Goal: Transaction & Acquisition: Subscribe to service/newsletter

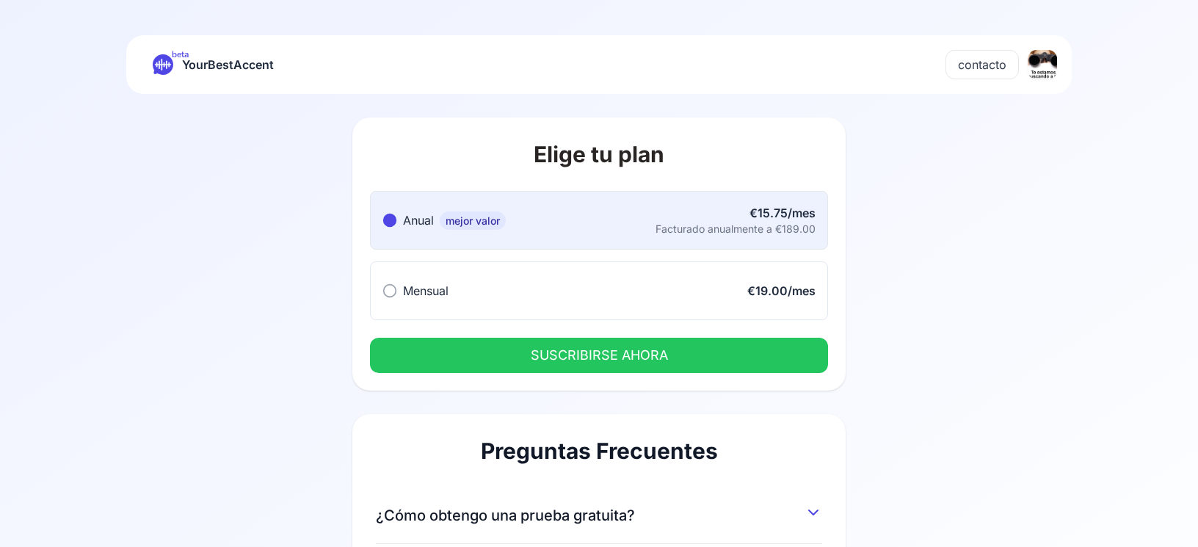
click at [551, 305] on button "Mensual Mensual €19.00/mes" at bounding box center [599, 290] width 458 height 59
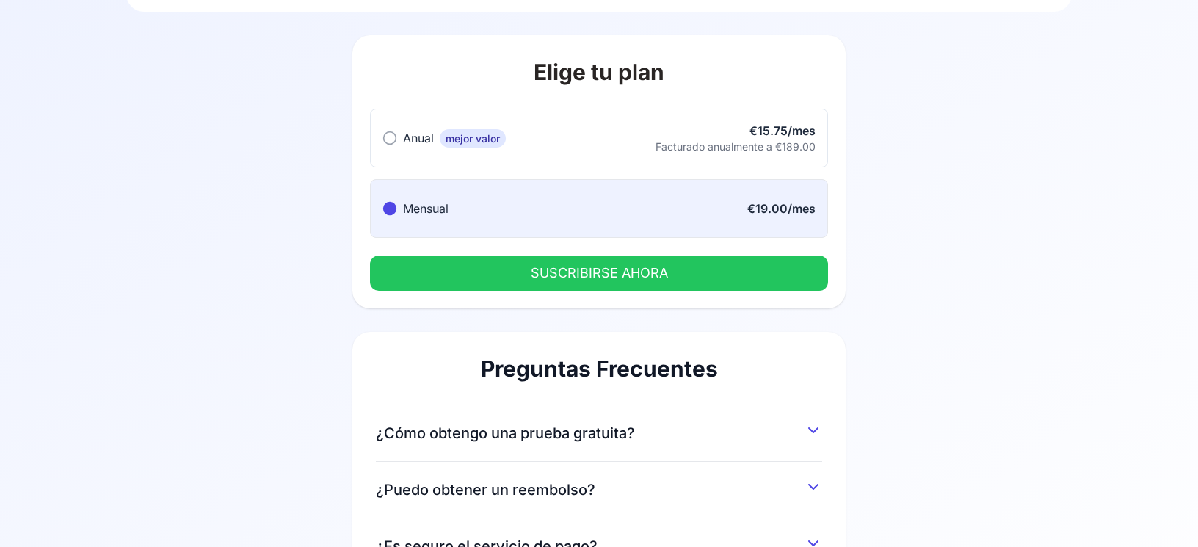
scroll to position [157, 0]
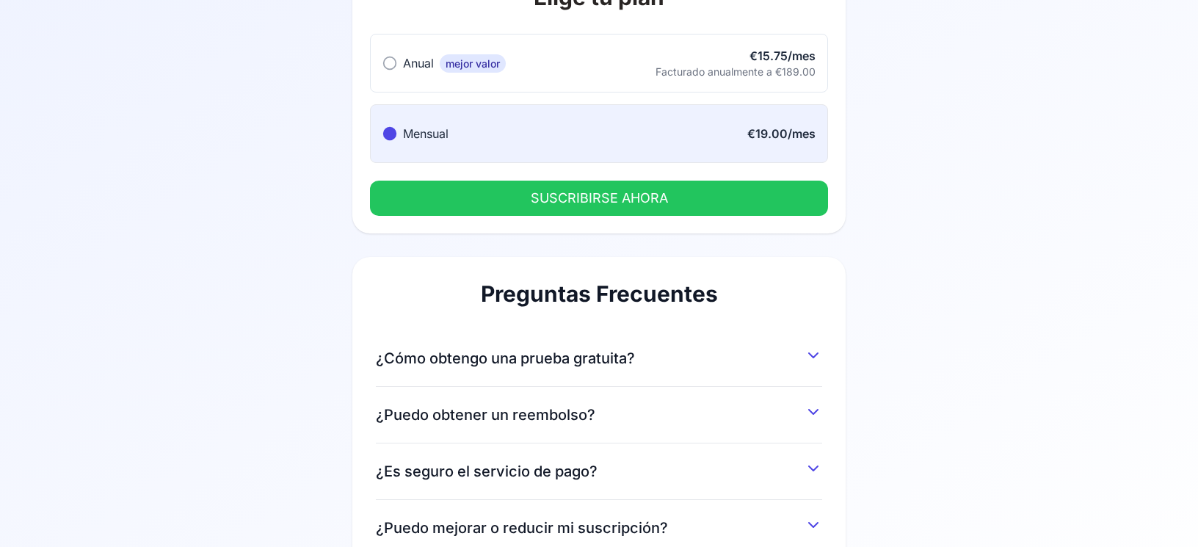
click at [511, 355] on span "¿Cómo obtengo una prueba gratuita?" at bounding box center [505, 358] width 259 height 21
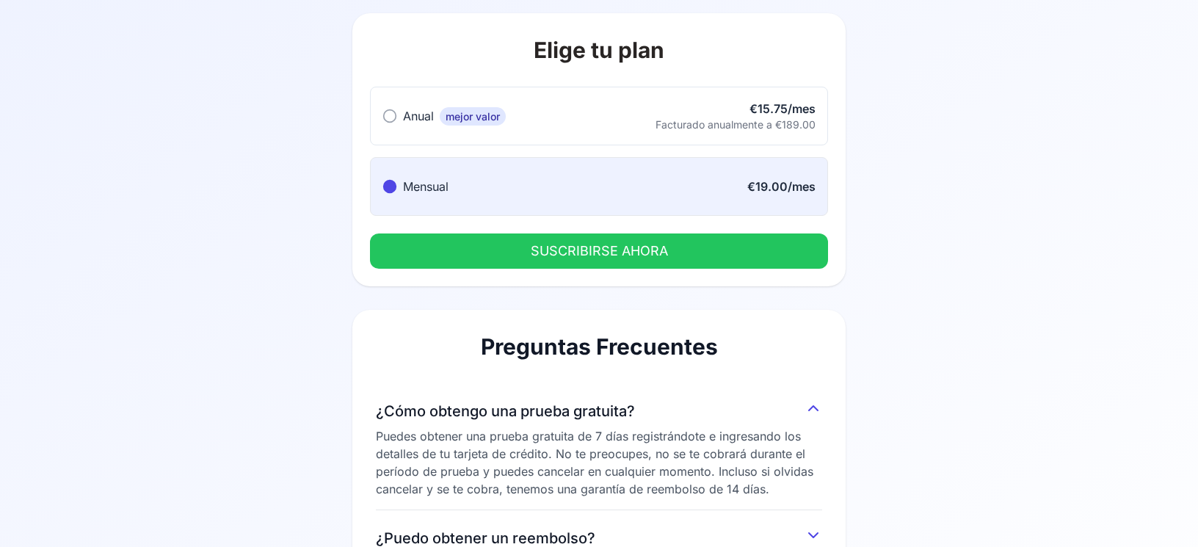
scroll to position [0, 0]
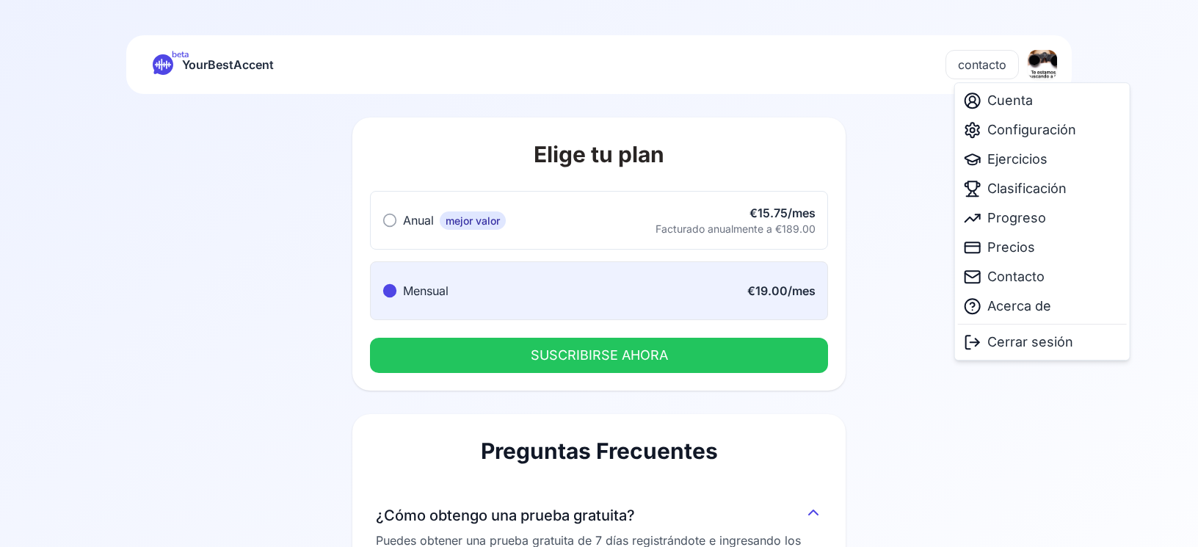
click at [1050, 77] on html "beta YourBestAccent contacto Elige tu plan Anual mejor valor Anual mejor valor …" at bounding box center [599, 273] width 1198 height 547
click at [1032, 92] on span "Cuenta" at bounding box center [1011, 100] width 46 height 21
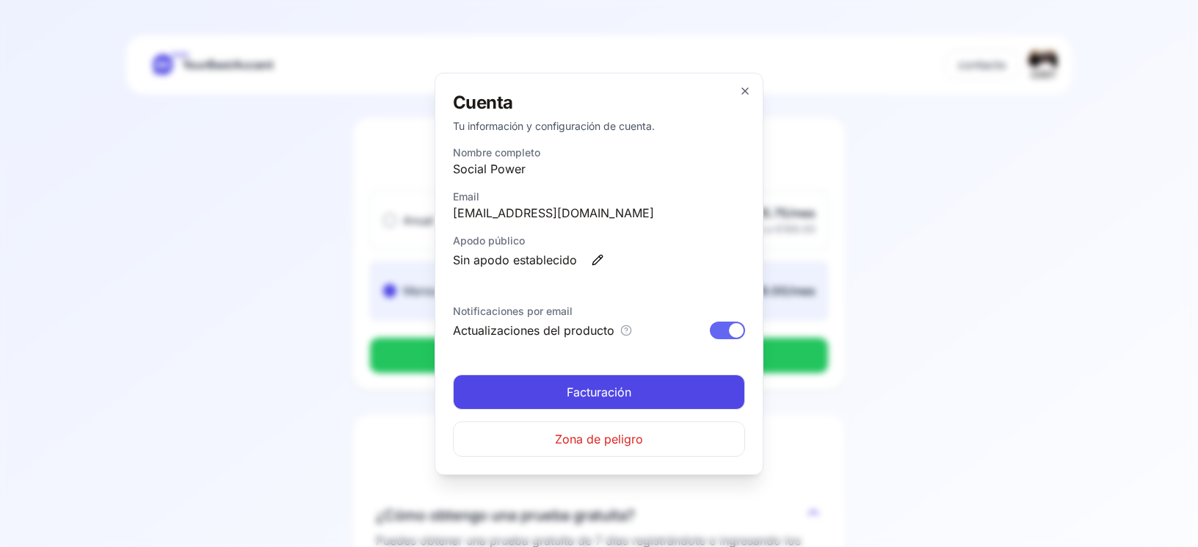
click at [560, 391] on link "Facturación" at bounding box center [599, 391] width 292 height 35
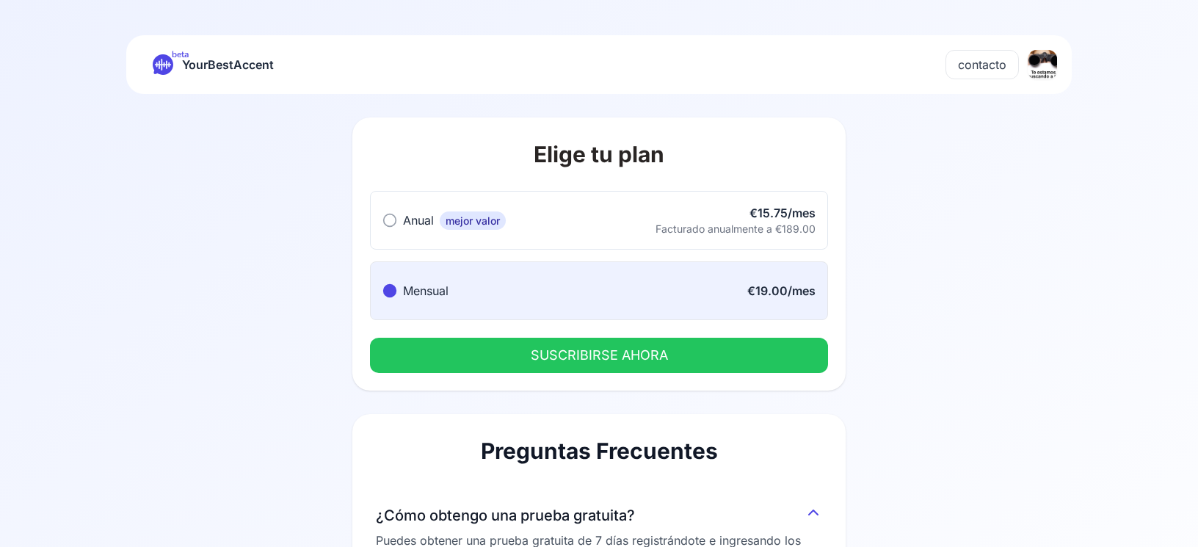
click at [1048, 73] on html "beta YourBestAccent contacto Elige tu plan Anual mejor valor Anual mejor valor …" at bounding box center [599, 273] width 1198 height 547
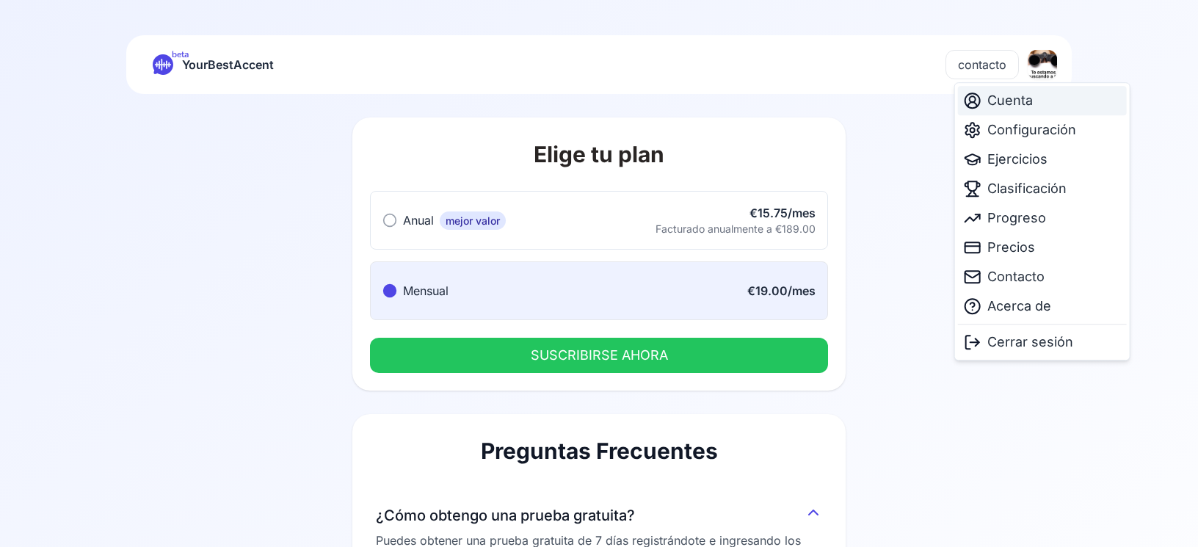
click at [1026, 93] on span "Cuenta" at bounding box center [1011, 100] width 46 height 21
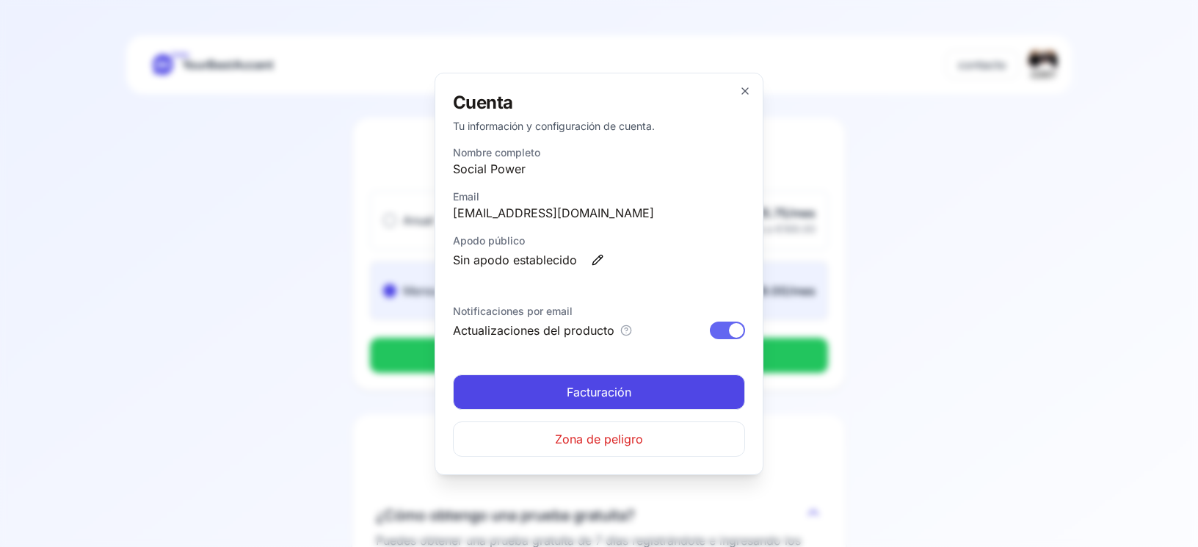
click at [579, 382] on link "Facturación" at bounding box center [599, 391] width 292 height 35
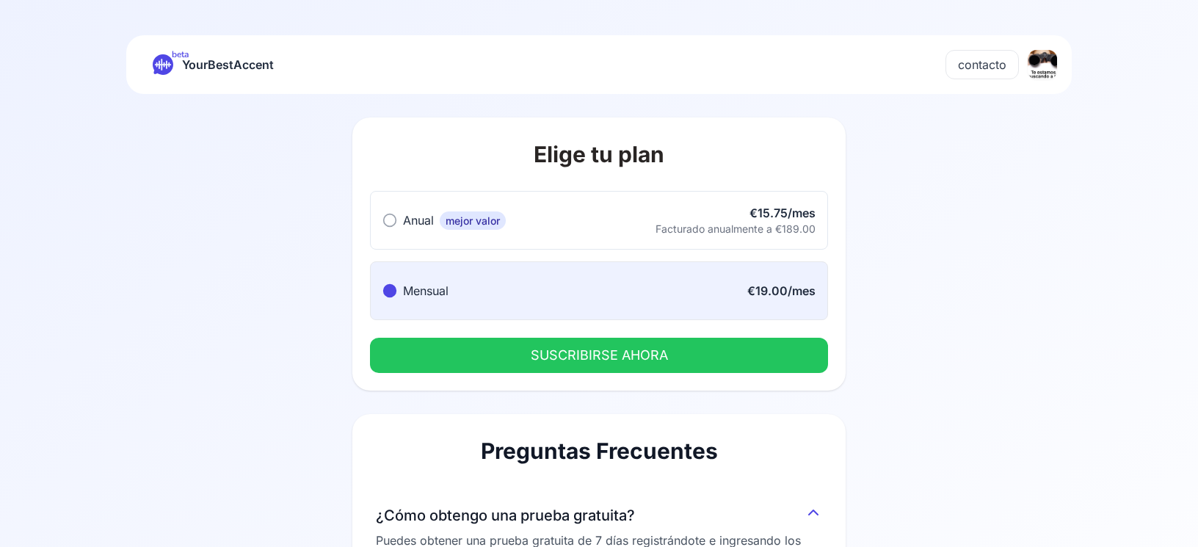
click at [231, 65] on span "YourBestAccent" at bounding box center [228, 64] width 92 height 21
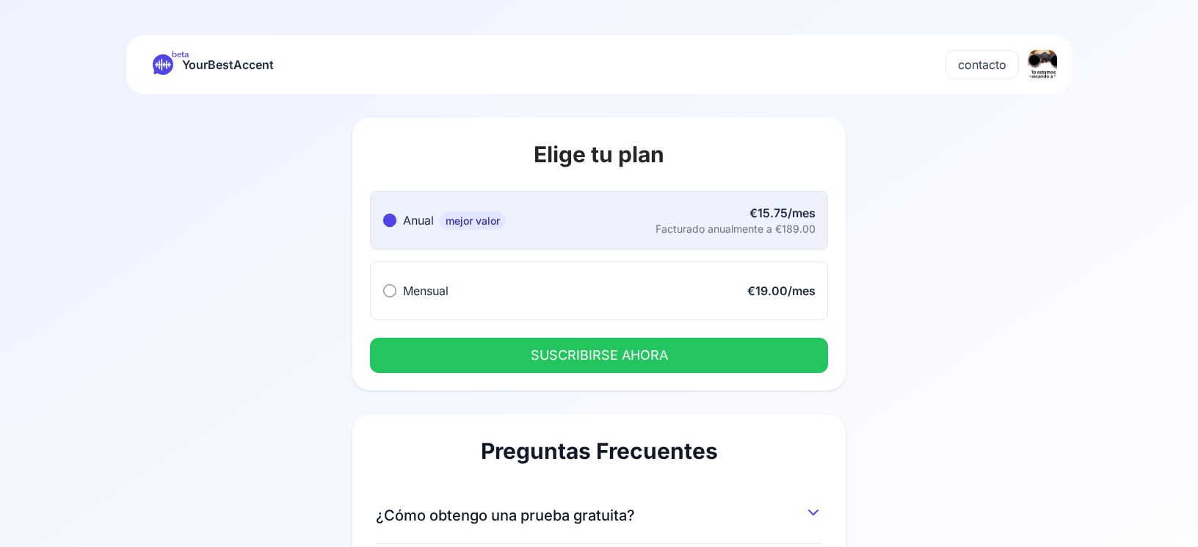
click at [250, 73] on span "YourBestAccent" at bounding box center [228, 64] width 92 height 21
click at [1048, 69] on html "beta YourBestAccent contacto Elige tu plan Anual mejor valor Anual mejor valor …" at bounding box center [599, 273] width 1198 height 547
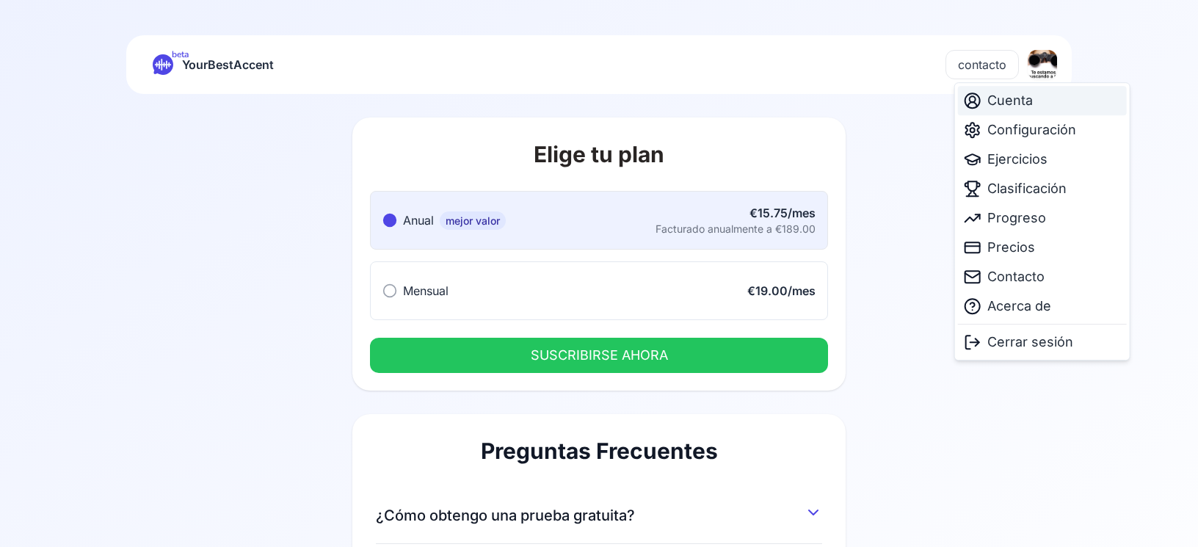
click at [1012, 98] on span "Cuenta" at bounding box center [1011, 100] width 46 height 21
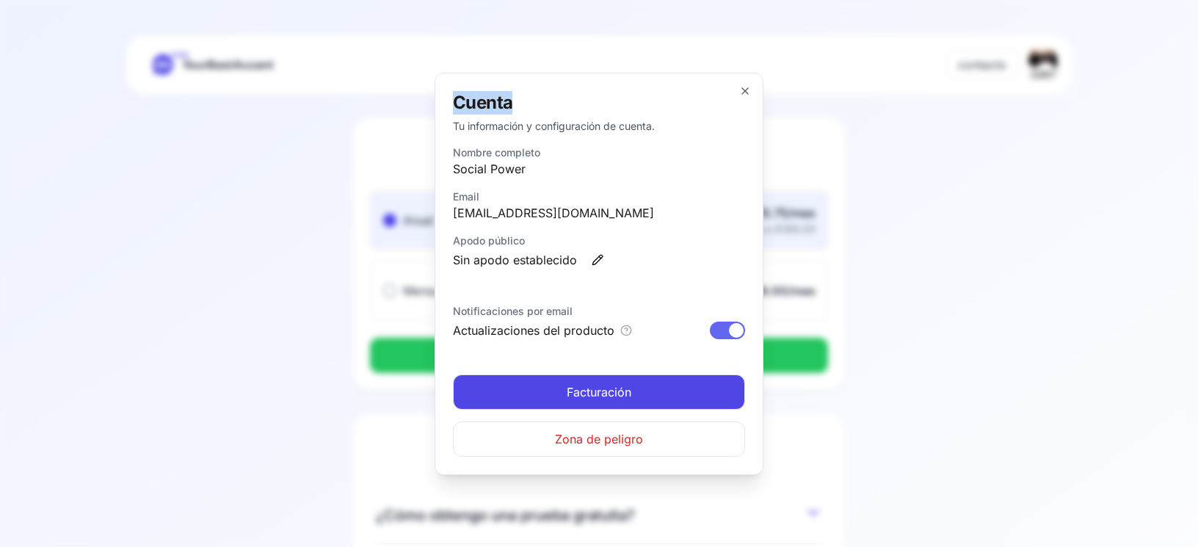
click at [743, 85] on div "Cuenta Tu información y configuración de cuenta. Nombre completo Social Power E…" at bounding box center [599, 274] width 329 height 402
click at [739, 88] on div "Cuenta Tu información y configuración de cuenta. Nombre completo Social Power E…" at bounding box center [599, 274] width 329 height 402
click at [748, 90] on icon "button" at bounding box center [745, 91] width 12 height 12
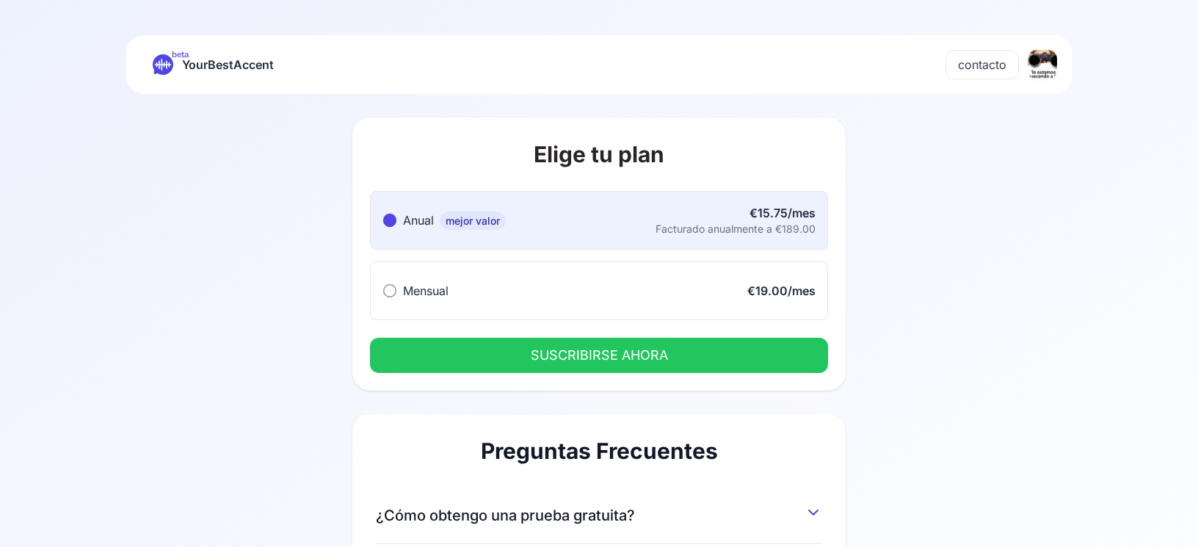
click at [993, 65] on button "contacto" at bounding box center [982, 64] width 73 height 29
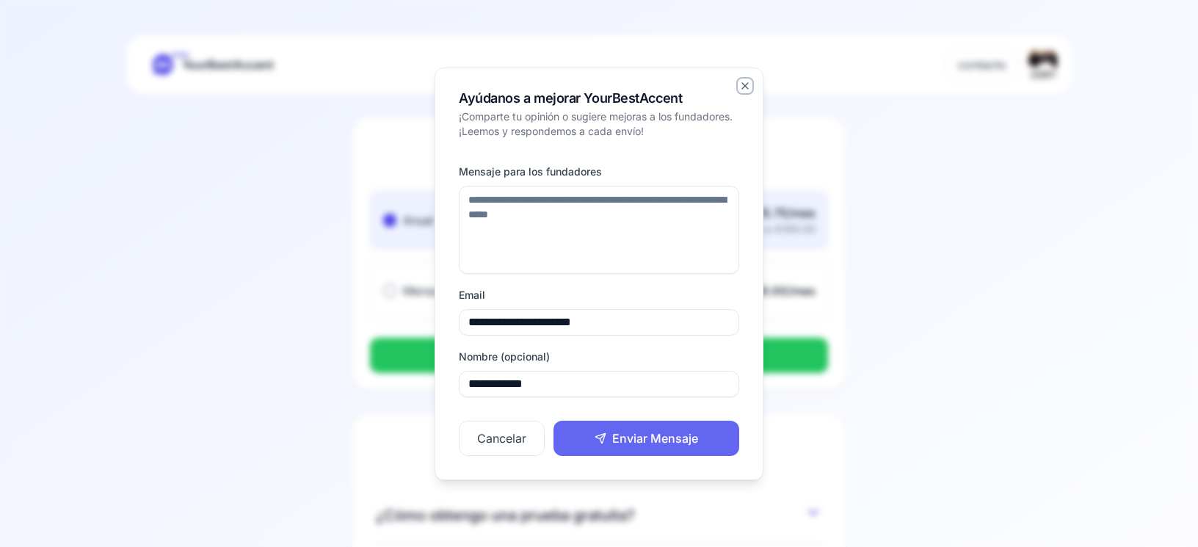
click at [739, 83] on icon "button" at bounding box center [745, 86] width 12 height 12
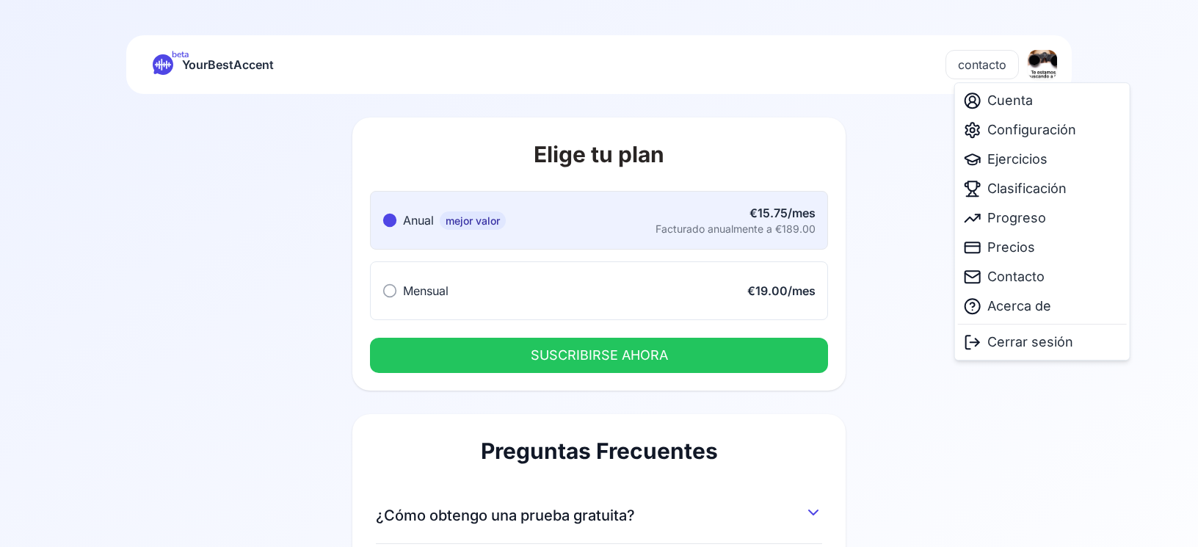
click at [1032, 73] on html "beta YourBestAccent contacto Elige tu plan Anual mejor valor Anual mejor valor …" at bounding box center [599, 273] width 1198 height 547
click at [1019, 156] on span "Ejercicios" at bounding box center [1018, 159] width 60 height 21
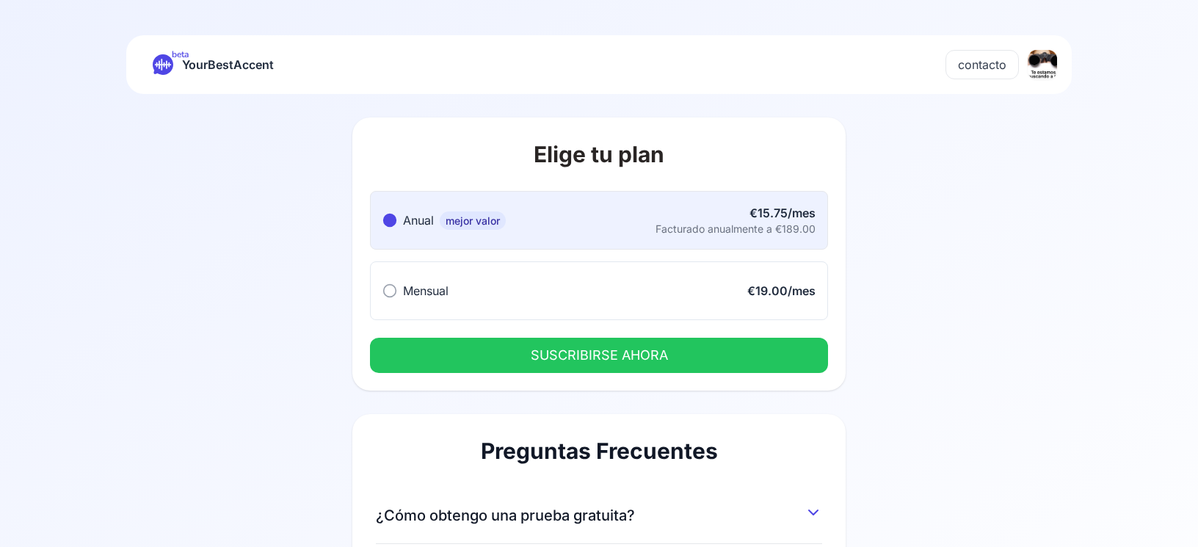
click at [593, 285] on button "Mensual Mensual €19.00/mes" at bounding box center [599, 290] width 458 height 59
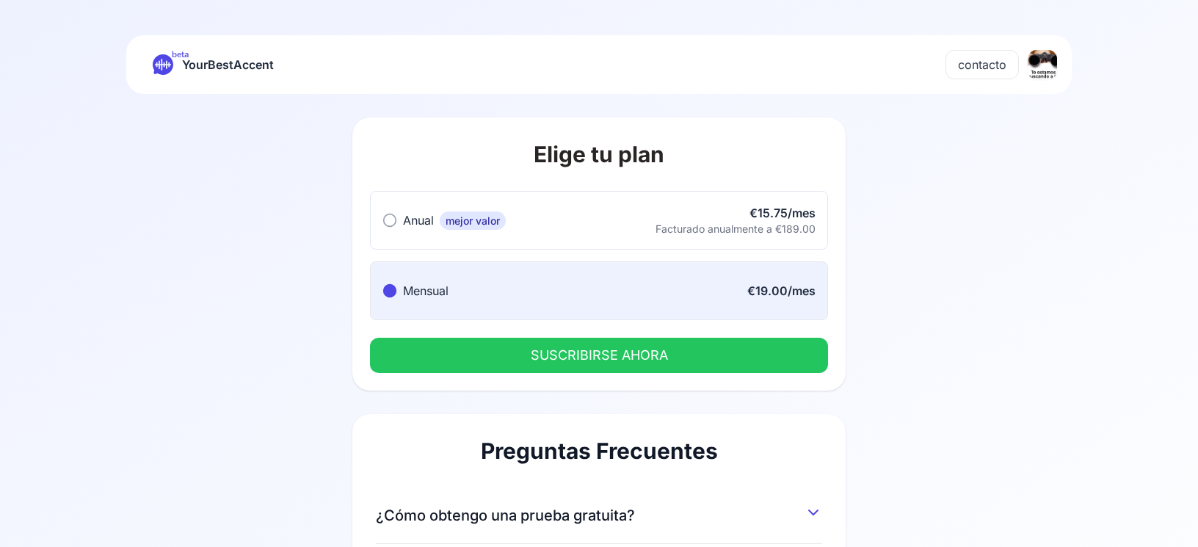
click at [553, 354] on button "SUSCRIBIRSE AHORA" at bounding box center [599, 355] width 458 height 35
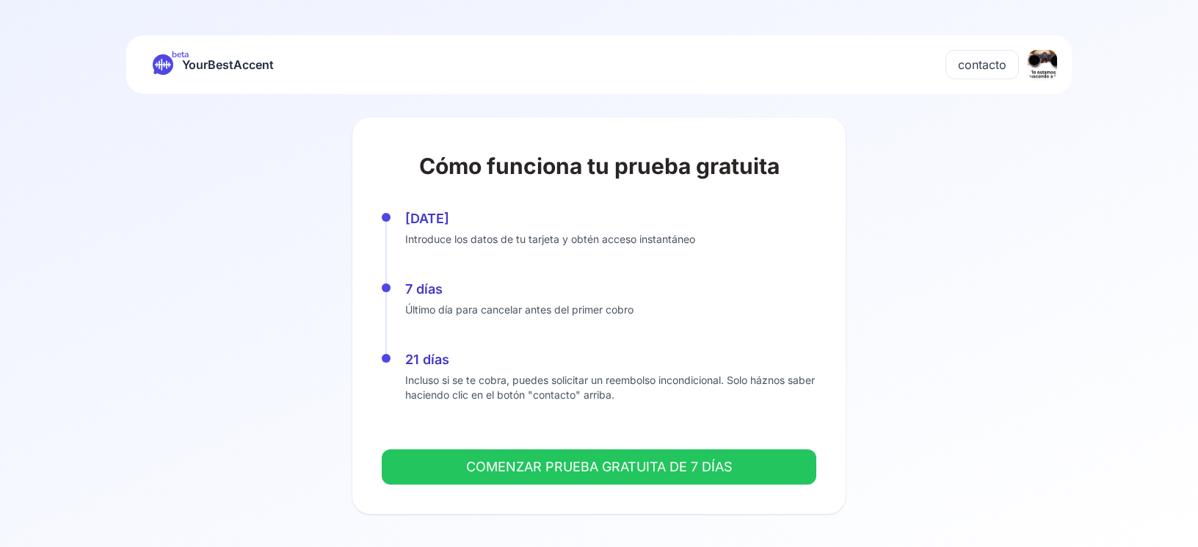
click at [622, 468] on button "COMENZAR PRUEBA GRATUITA DE 7 DÍAS" at bounding box center [599, 466] width 435 height 35
